Goal: Find specific page/section: Find specific page/section

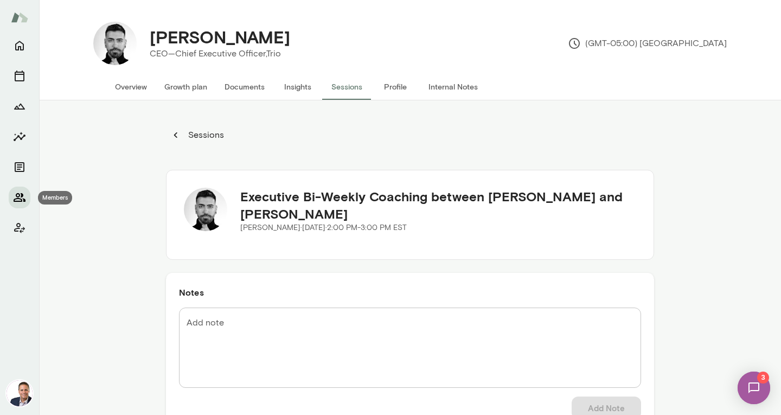
click at [21, 200] on icon "Members" at bounding box center [19, 197] width 13 height 13
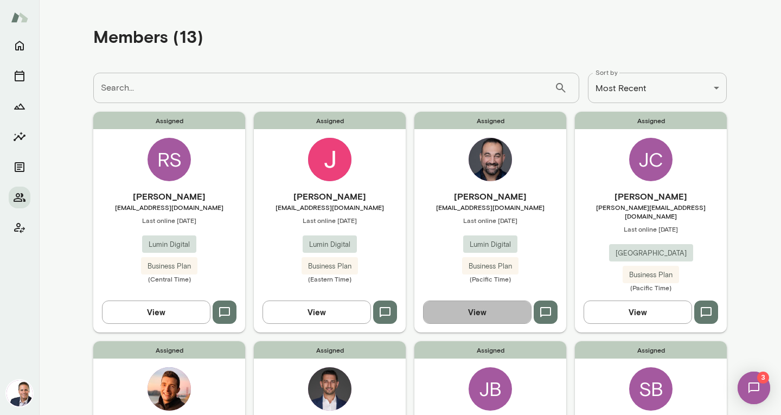
click at [488, 311] on button "View" at bounding box center [477, 311] width 108 height 23
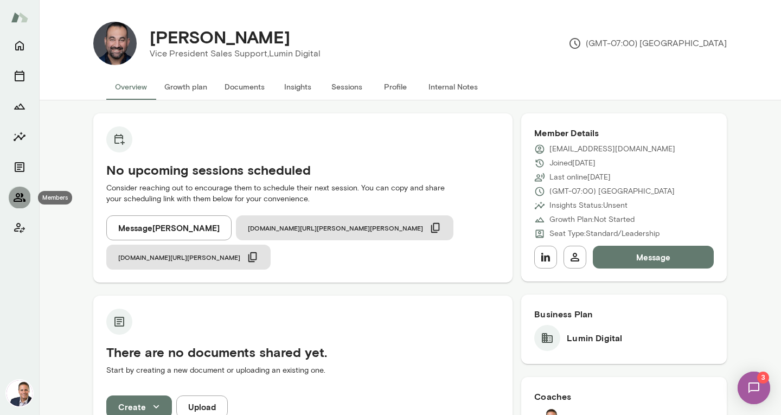
click at [18, 194] on icon "Members" at bounding box center [20, 197] width 12 height 9
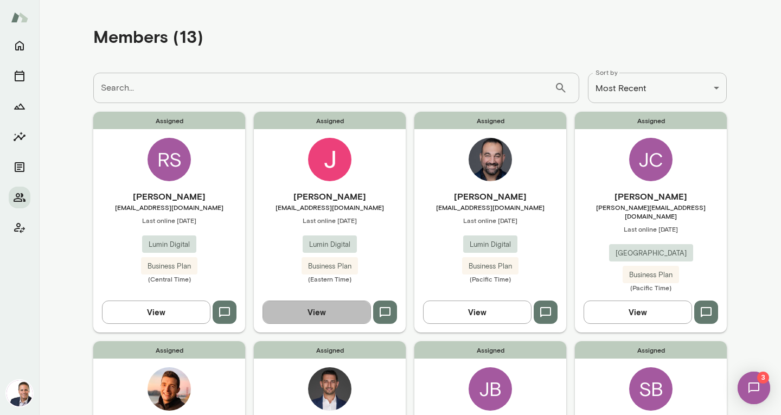
click at [329, 302] on button "View" at bounding box center [316, 311] width 108 height 23
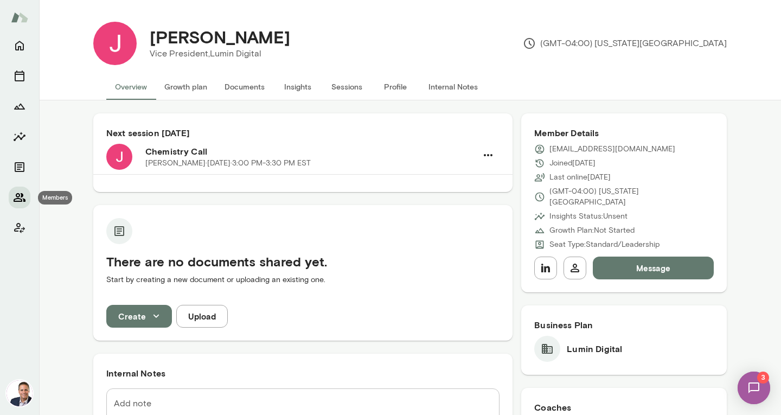
click at [23, 198] on icon "Members" at bounding box center [20, 197] width 12 height 9
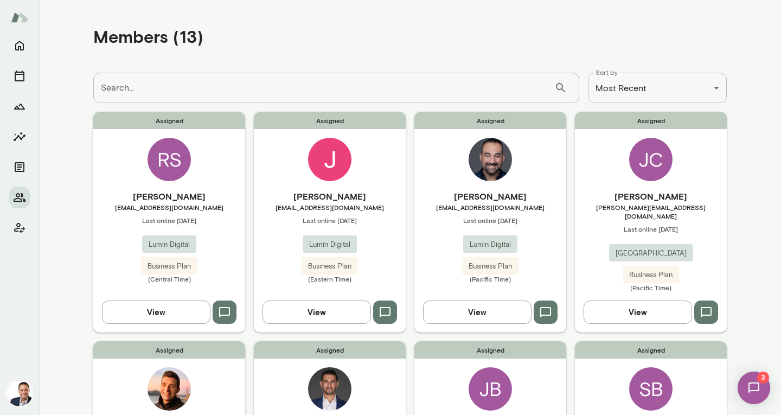
click at [159, 312] on button "View" at bounding box center [156, 311] width 108 height 23
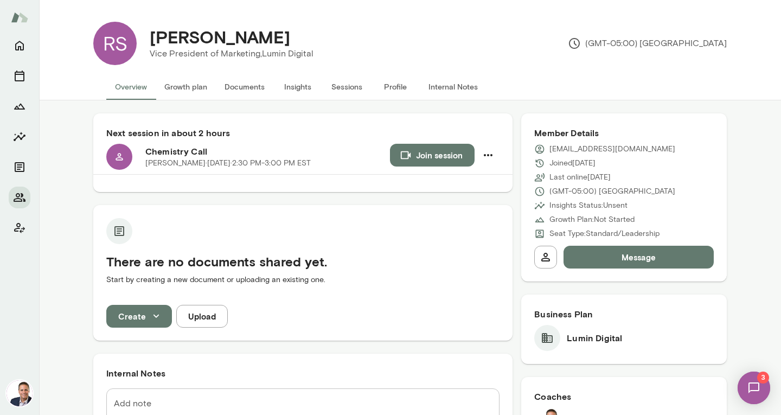
drag, startPoint x: 146, startPoint y: 36, endPoint x: 276, endPoint y: 36, distance: 129.1
click at [276, 36] on div "[PERSON_NAME]" at bounding box center [231, 37] width 181 height 21
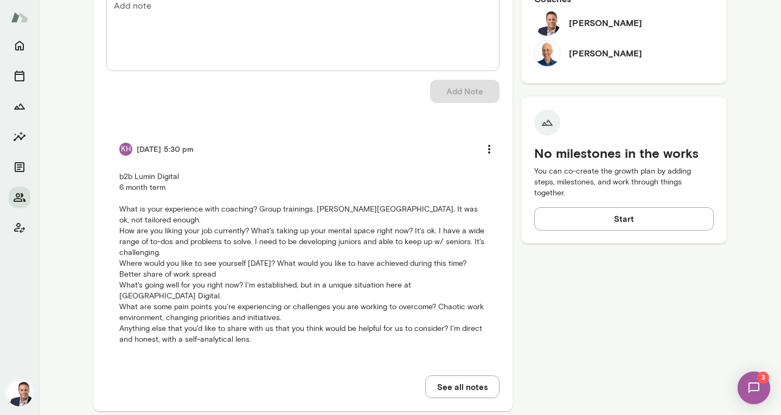
scroll to position [398, 0]
click at [544, 55] on img at bounding box center [547, 53] width 26 height 26
drag, startPoint x: 567, startPoint y: 52, endPoint x: 613, endPoint y: 53, distance: 46.1
click at [613, 53] on div "[PERSON_NAME]" at bounding box center [624, 53] width 180 height 26
copy h6 "[PERSON_NAME]"
